Goal: Transaction & Acquisition: Book appointment/travel/reservation

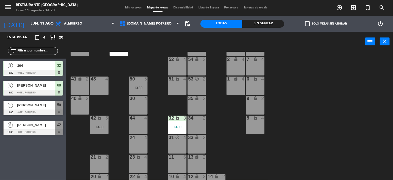
scroll to position [74, 0]
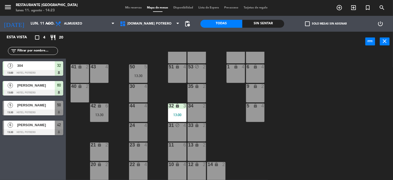
click at [136, 90] on div "30 4" at bounding box center [138, 93] width 18 height 18
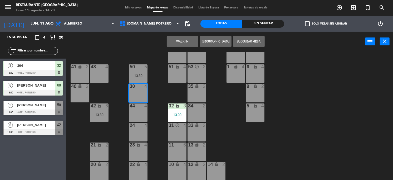
click at [212, 38] on button "[GEOGRAPHIC_DATA]" at bounding box center [216, 41] width 32 height 11
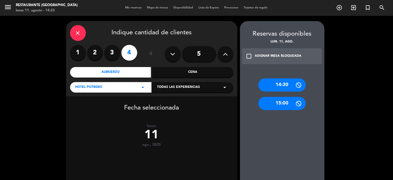
click at [73, 32] on div "close" at bounding box center [78, 33] width 16 height 16
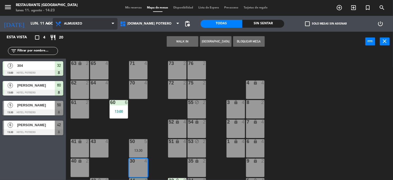
click at [111, 22] on span "Almuerzo" at bounding box center [85, 24] width 65 height 12
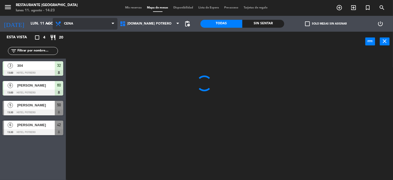
click at [79, 44] on ng-component "menu Restaurante Hotel Potrero lunes 11. agosto - 14:23 Mis reservas Mapa de me…" at bounding box center [196, 90] width 393 height 180
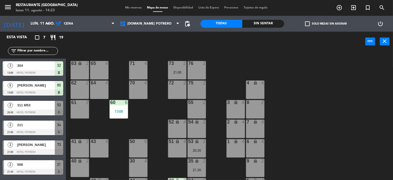
scroll to position [66, 0]
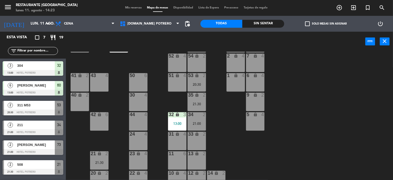
click at [137, 103] on div "30 4" at bounding box center [138, 101] width 18 height 18
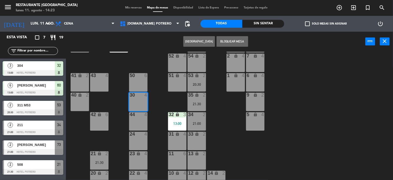
click at [201, 39] on button "[GEOGRAPHIC_DATA]" at bounding box center [199, 41] width 32 height 11
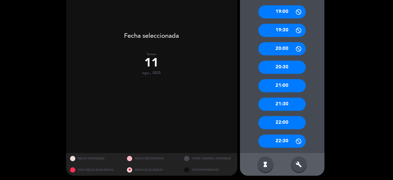
scroll to position [111, 0]
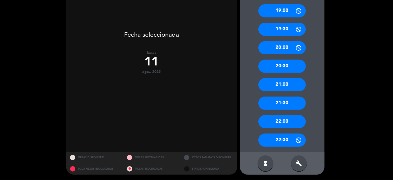
click at [288, 125] on div "22:00" at bounding box center [281, 121] width 47 height 13
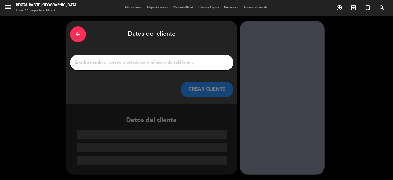
scroll to position [0, 0]
click at [89, 63] on input "1" at bounding box center [151, 62] width 155 height 7
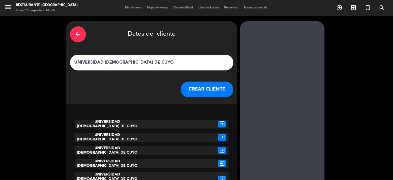
type input "UNIVERSIDAD [DEMOGRAPHIC_DATA] DE CUYO"
click at [188, 86] on button "CREAR CLIENTE" at bounding box center [207, 89] width 53 height 16
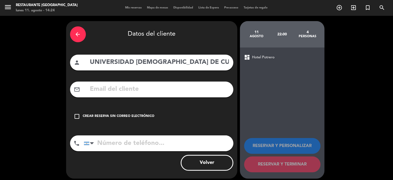
click at [77, 116] on icon "check_box_outline_blank" at bounding box center [77, 116] width 6 height 6
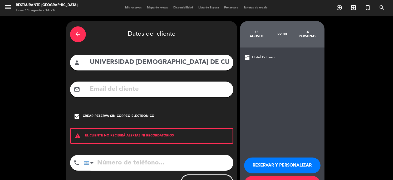
scroll to position [23, 0]
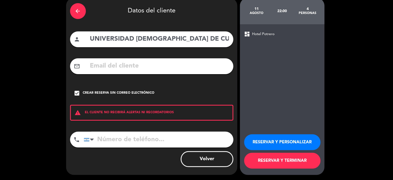
click at [262, 160] on button "RESERVAR Y TERMINAR" at bounding box center [282, 160] width 76 height 16
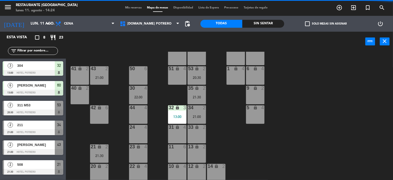
scroll to position [74, 0]
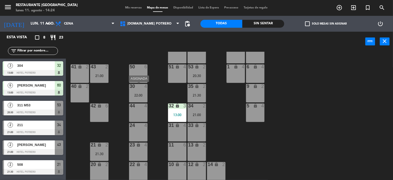
click at [136, 92] on div "30 4 22:00" at bounding box center [138, 93] width 18 height 18
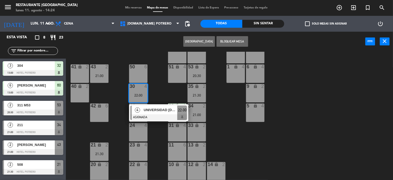
click at [149, 113] on div "UNIVERSIDAD [DEMOGRAPHIC_DATA] DE CUYO" at bounding box center [160, 110] width 34 height 9
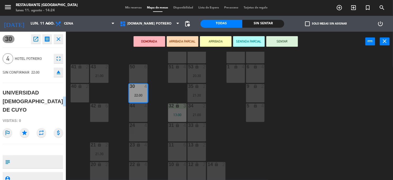
click at [24, 161] on textarea at bounding box center [37, 161] width 50 height 11
click at [54, 149] on div at bounding box center [33, 149] width 61 height 4
click at [44, 157] on textarea at bounding box center [37, 161] width 50 height 11
type textarea "R"
click at [10, 98] on div "UNIVERSIDAD [DEMOGRAPHIC_DATA] DE CUYO" at bounding box center [33, 101] width 60 height 26
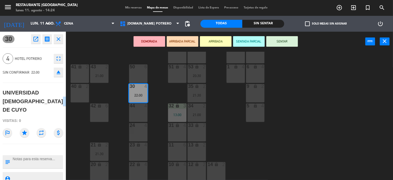
click at [37, 37] on icon "open_in_new" at bounding box center [36, 39] width 6 height 6
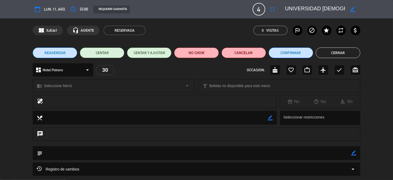
click at [355, 9] on icon "border_color" at bounding box center [352, 9] width 5 height 5
click at [345, 7] on textarea at bounding box center [315, 8] width 60 height 9
type textarea "UNIVERSIDAD [DEMOGRAPHIC_DATA] DE CUYO ([PERSON_NAME])"
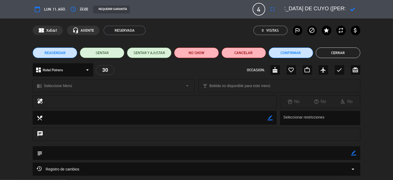
click at [354, 7] on icon at bounding box center [352, 9] width 5 height 5
click at [343, 55] on button "Cerrar" at bounding box center [338, 52] width 44 height 11
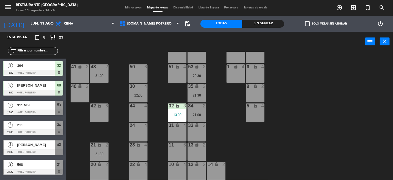
scroll to position [37, 0]
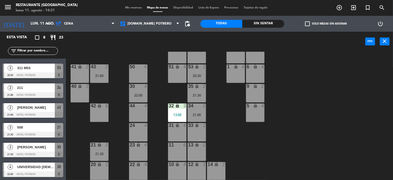
click at [198, 146] on icon "lock" at bounding box center [197, 144] width 4 height 4
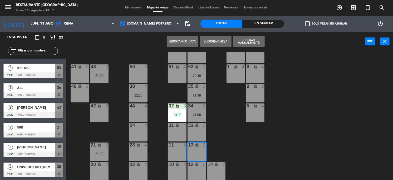
click at [190, 42] on button "[GEOGRAPHIC_DATA]" at bounding box center [183, 41] width 32 height 11
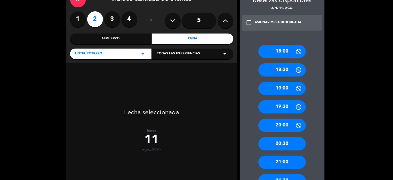
scroll to position [66, 0]
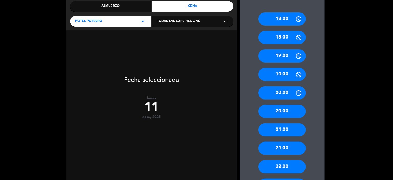
click at [283, 149] on div "21:30" at bounding box center [281, 147] width 47 height 13
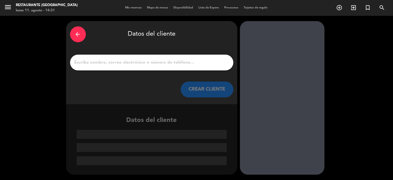
scroll to position [0, 0]
click at [82, 61] on input "1" at bounding box center [151, 62] width 155 height 7
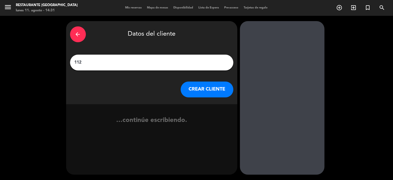
type input "112"
click at [189, 88] on button "CREAR CLIENTE" at bounding box center [207, 89] width 53 height 16
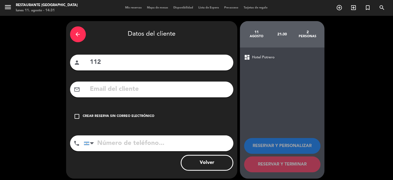
click at [77, 116] on icon "check_box_outline_blank" at bounding box center [77, 116] width 6 height 6
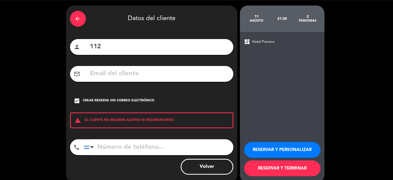
scroll to position [23, 0]
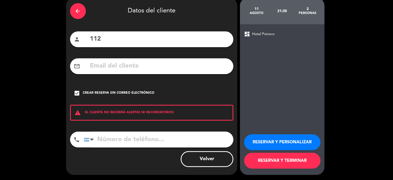
click at [270, 161] on button "RESERVAR Y TERMINAR" at bounding box center [282, 160] width 76 height 16
